Goal: Task Accomplishment & Management: Manage account settings

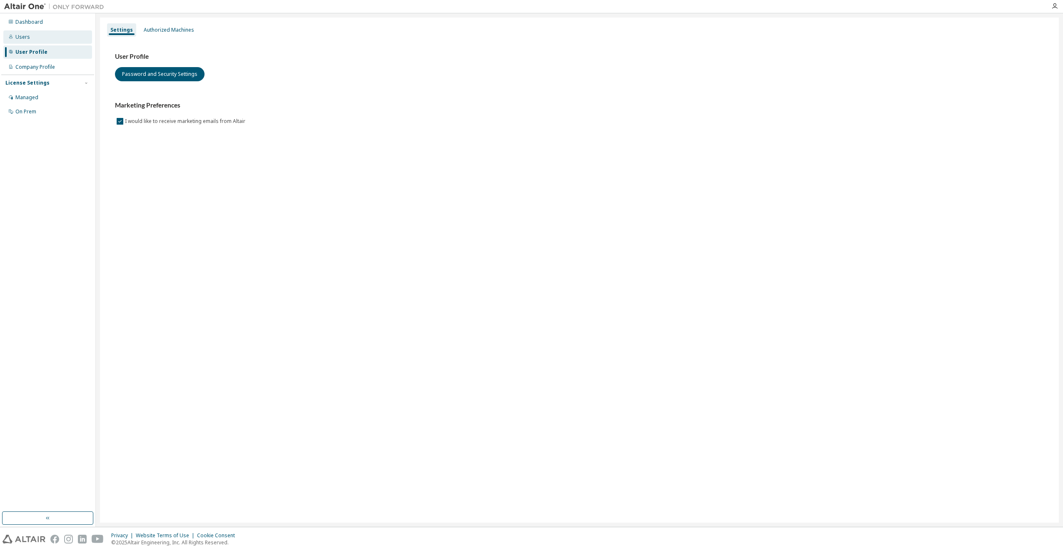
click at [6, 39] on div "Users" at bounding box center [47, 36] width 89 height 13
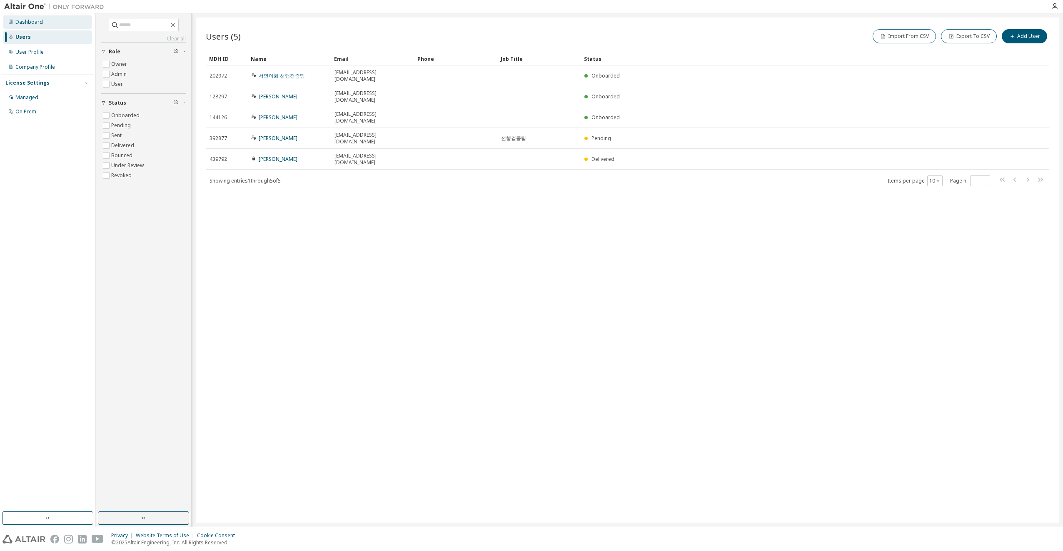
click at [12, 20] on icon at bounding box center [10, 21] width 5 height 5
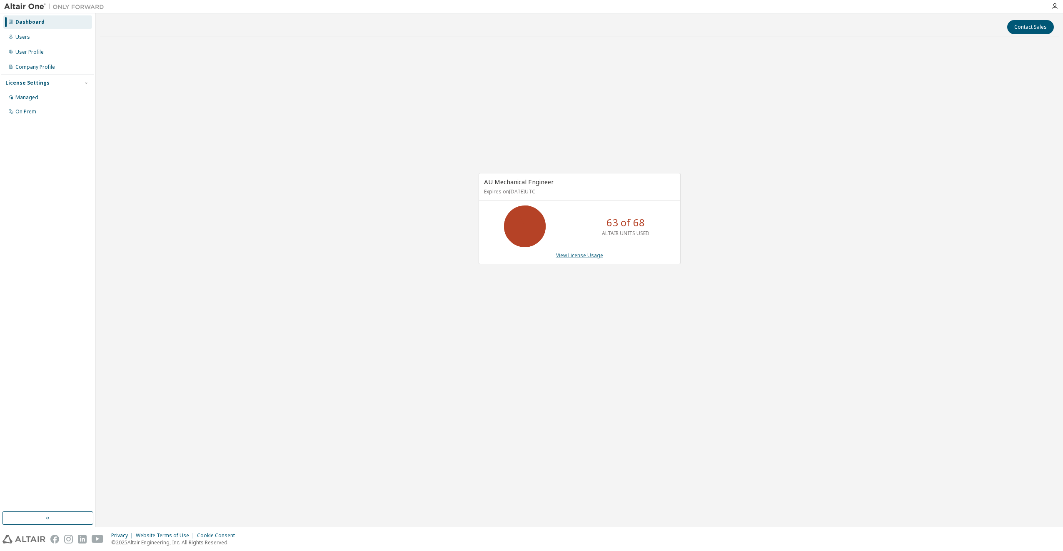
click at [581, 258] on link "View License Usage" at bounding box center [579, 255] width 47 height 7
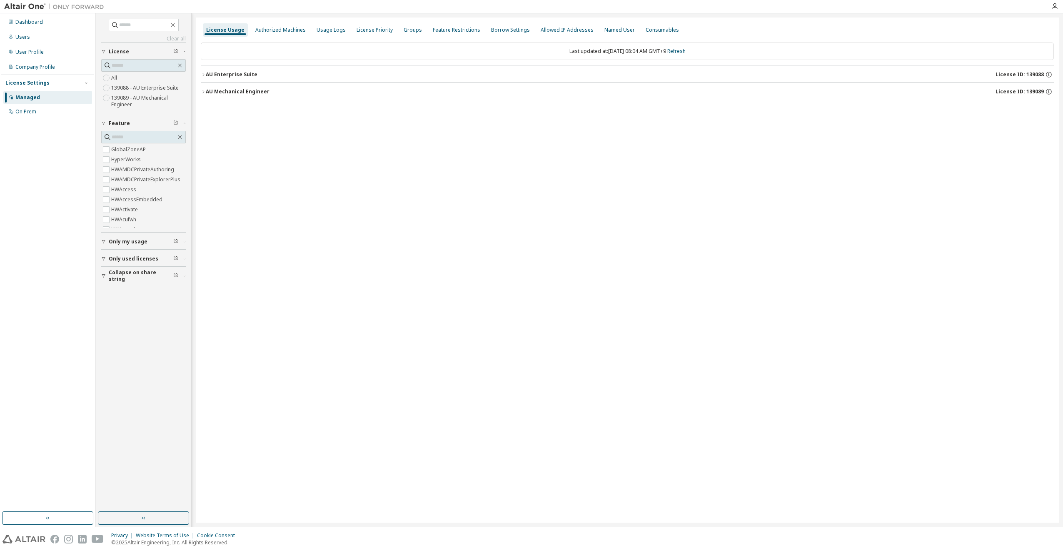
click at [203, 76] on icon "button" at bounding box center [203, 74] width 5 height 5
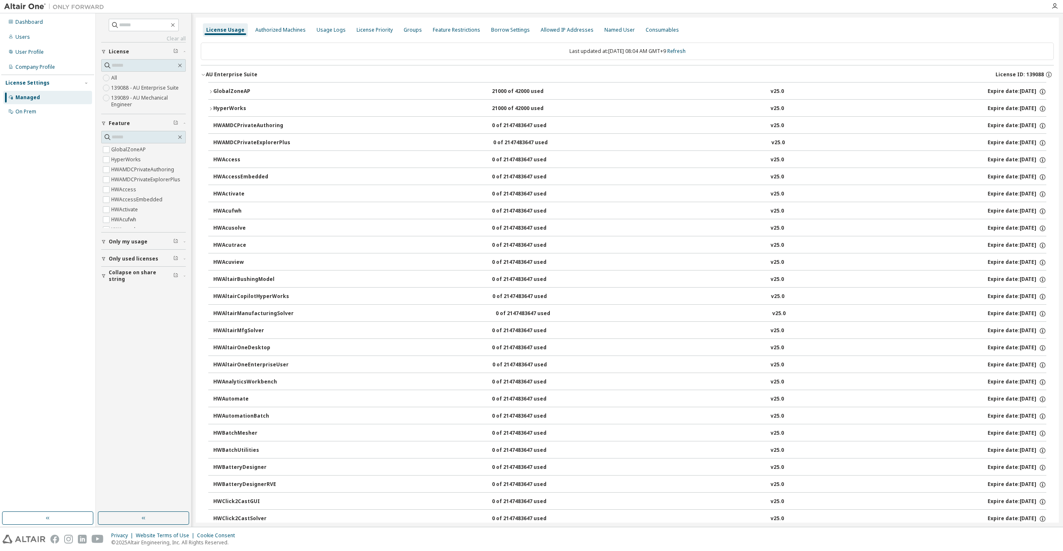
click at [514, 107] on div "21000 of 42000 used" at bounding box center [529, 108] width 75 height 7
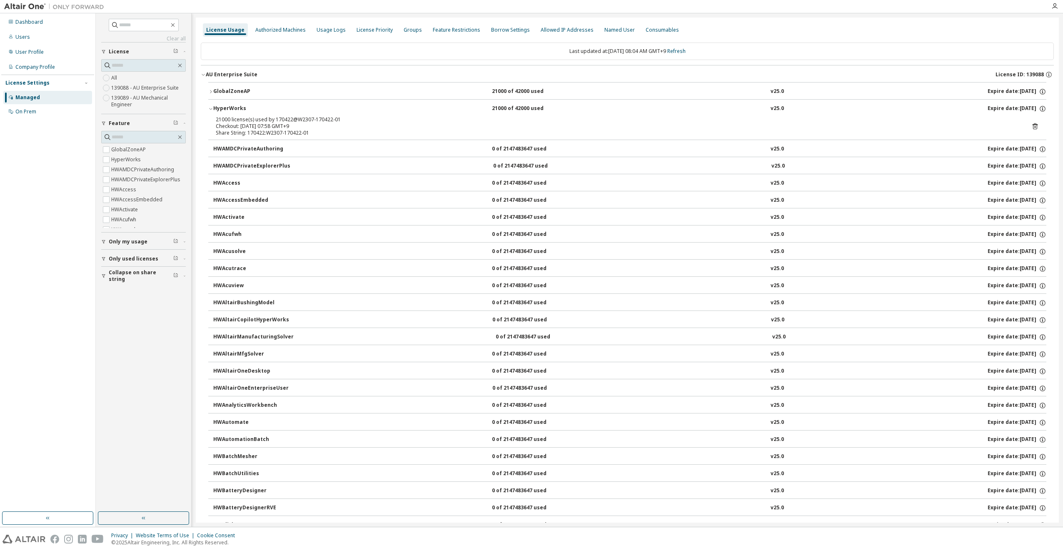
click at [383, 97] on button "GlobalZoneAP 21000 of 42000 used v25.0 Expire date: 2026-01-01" at bounding box center [627, 91] width 838 height 18
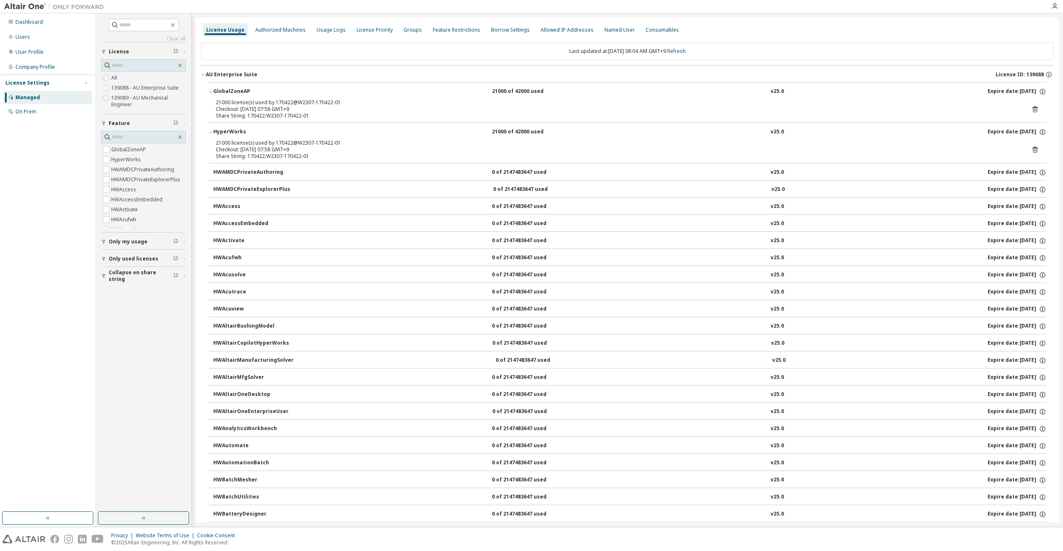
click at [383, 97] on button "GlobalZoneAP 21000 of 42000 used v25.0 Expire date: 2026-01-01" at bounding box center [627, 91] width 838 height 18
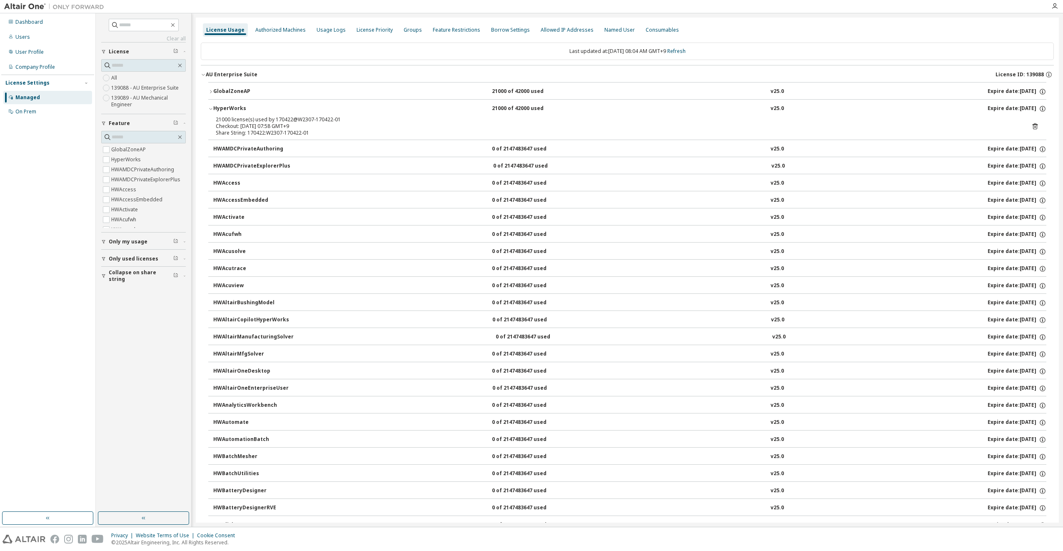
click at [376, 110] on div "HyperWorks 21000 of 42000 used v25.0 Expire date: 2026-01-01" at bounding box center [629, 108] width 833 height 7
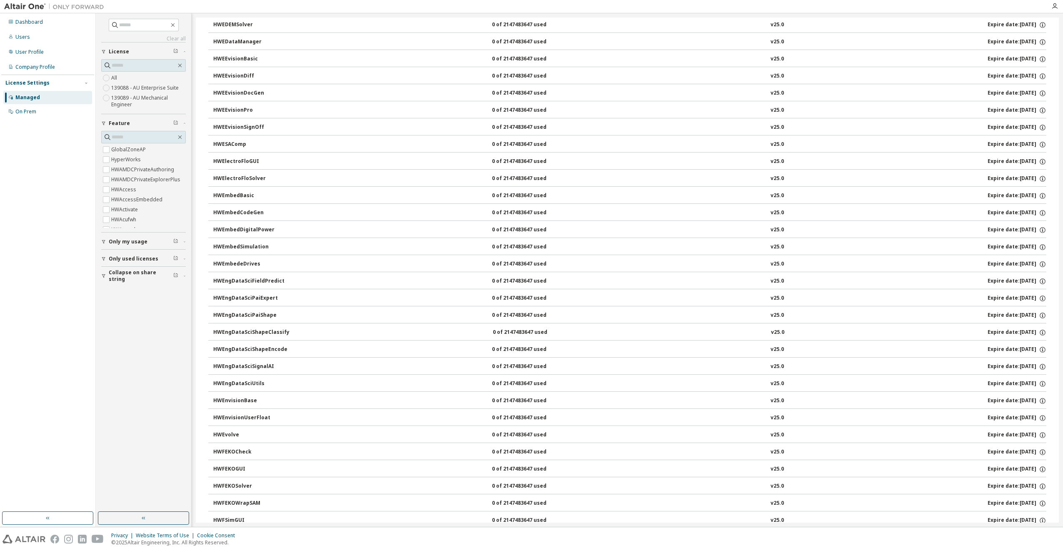
scroll to position [1166, 0]
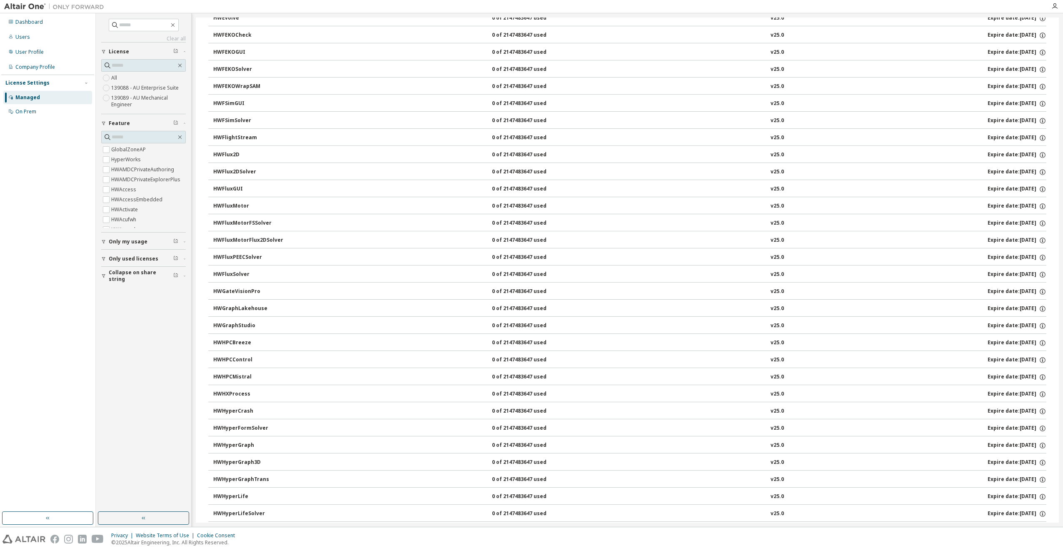
click at [105, 259] on icon "button" at bounding box center [103, 258] width 5 height 5
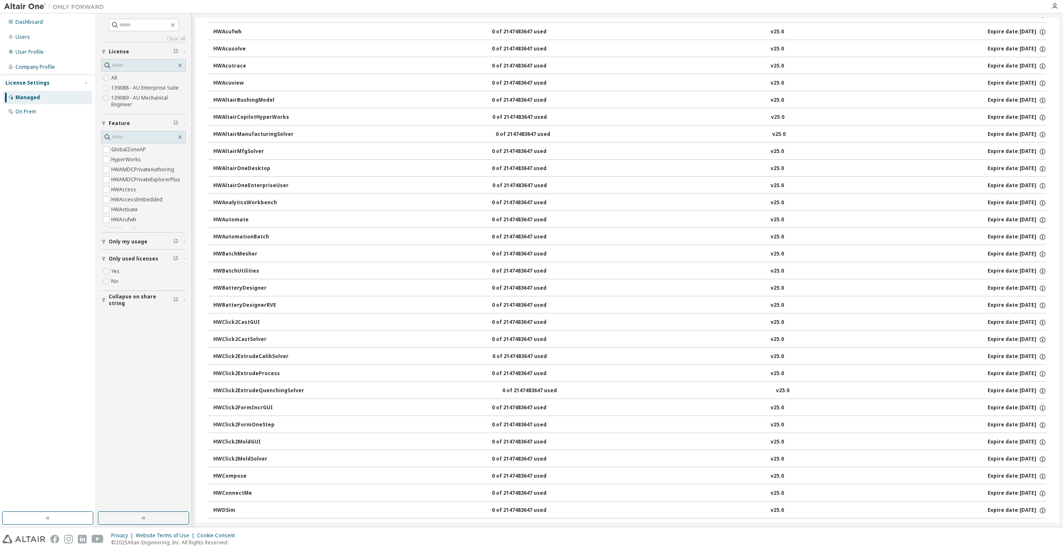
scroll to position [0, 0]
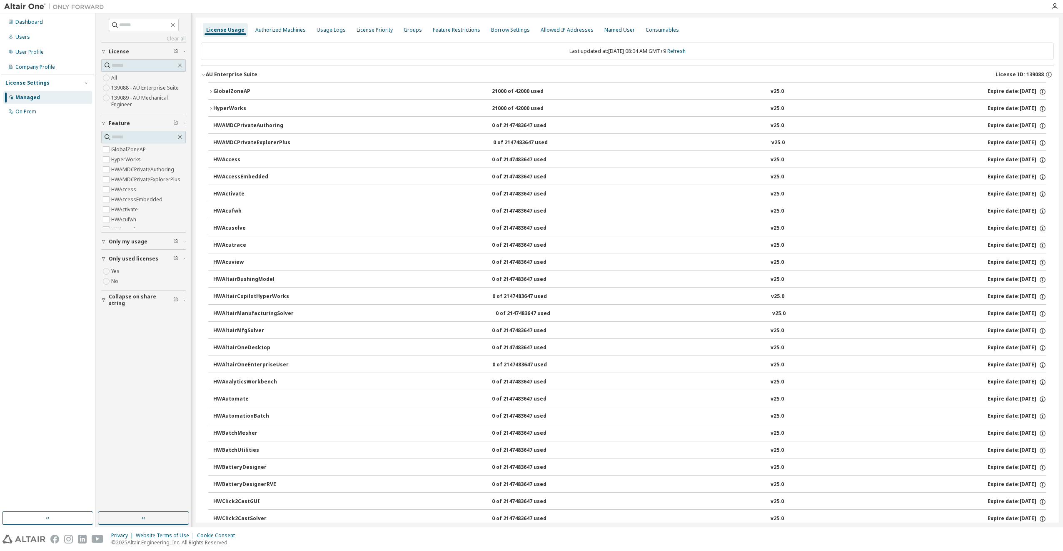
click at [243, 113] on button "HyperWorks 21000 of 42000 used v25.0 Expire date: 2026-01-01" at bounding box center [627, 109] width 838 height 18
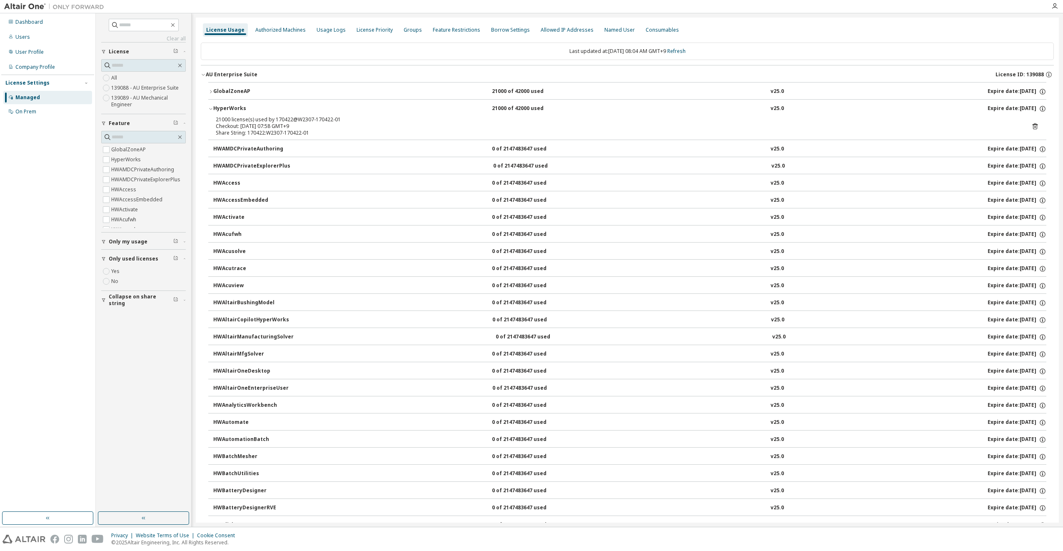
click at [240, 112] on div "HyperWorks" at bounding box center [250, 108] width 75 height 7
